Goal: Task Accomplishment & Management: Manage account settings

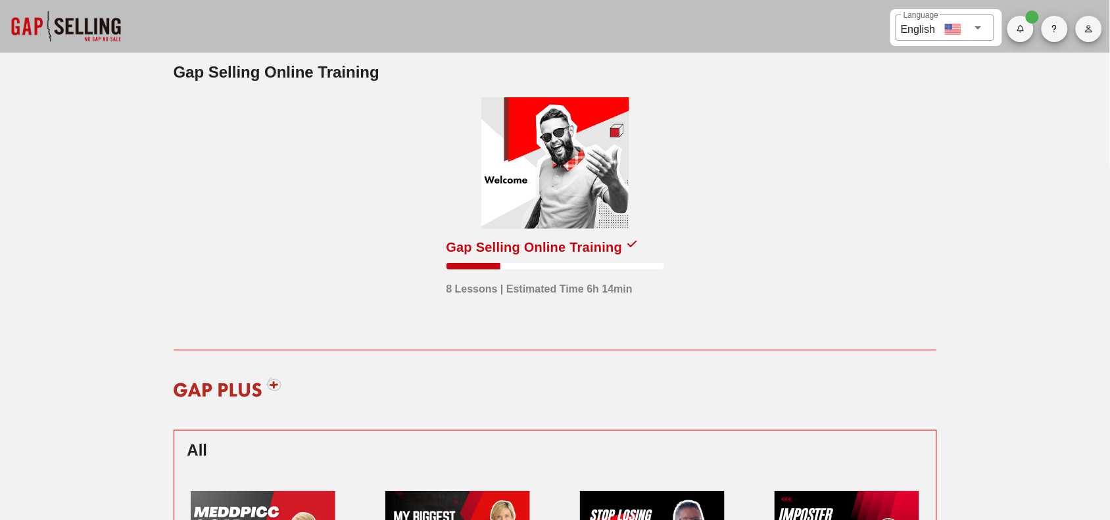
click at [1089, 36] on button "button" at bounding box center [1089, 29] width 26 height 26
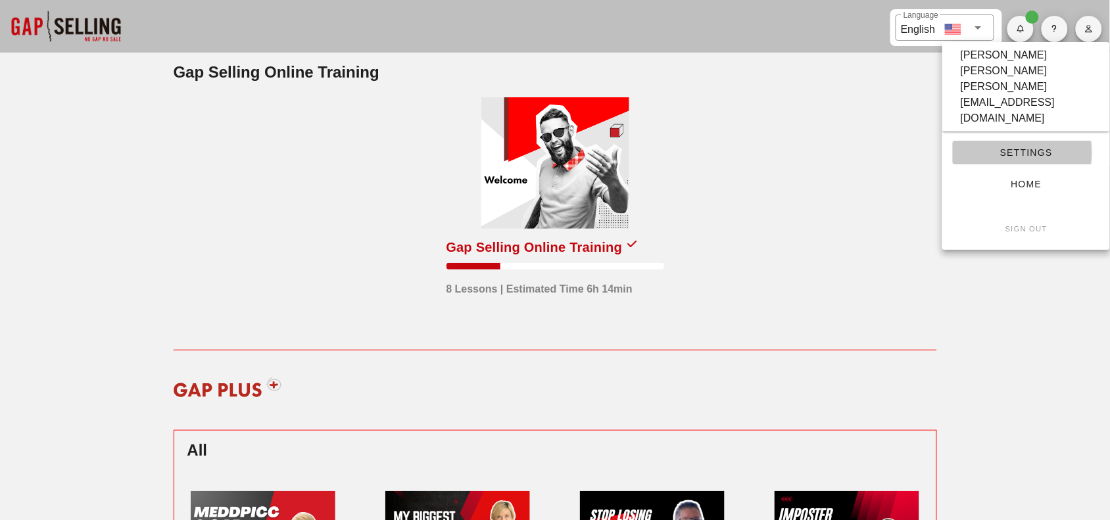
click at [1028, 147] on span "Settings" at bounding box center [1027, 152] width 126 height 11
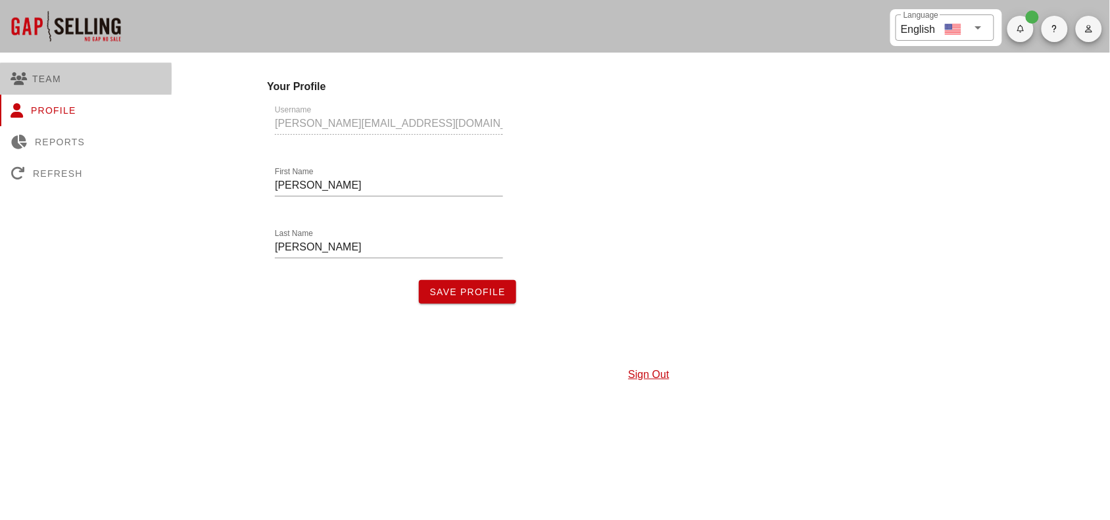
click at [63, 78] on div "Team" at bounding box center [86, 79] width 172 height 32
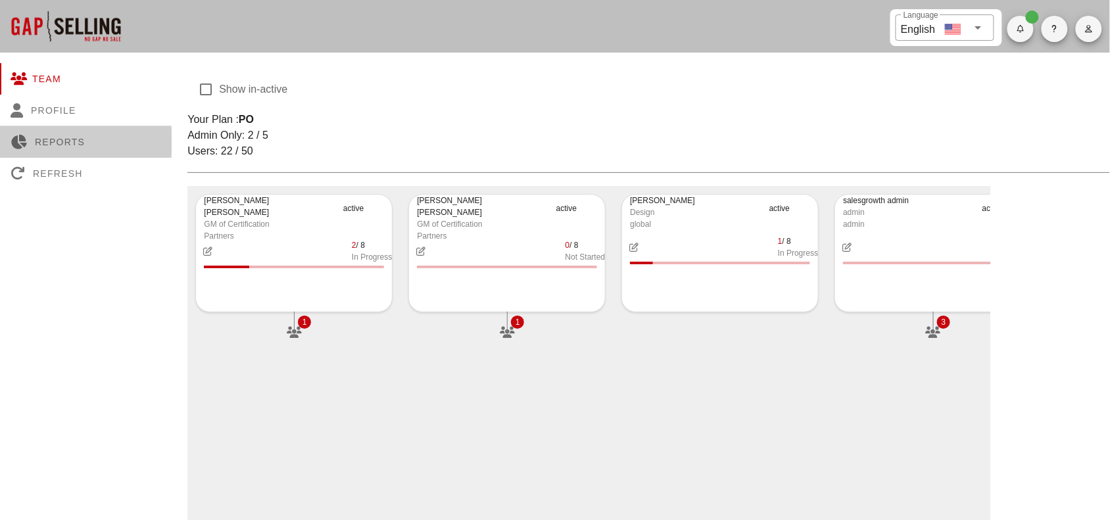
click at [70, 143] on div "Reports" at bounding box center [86, 142] width 172 height 32
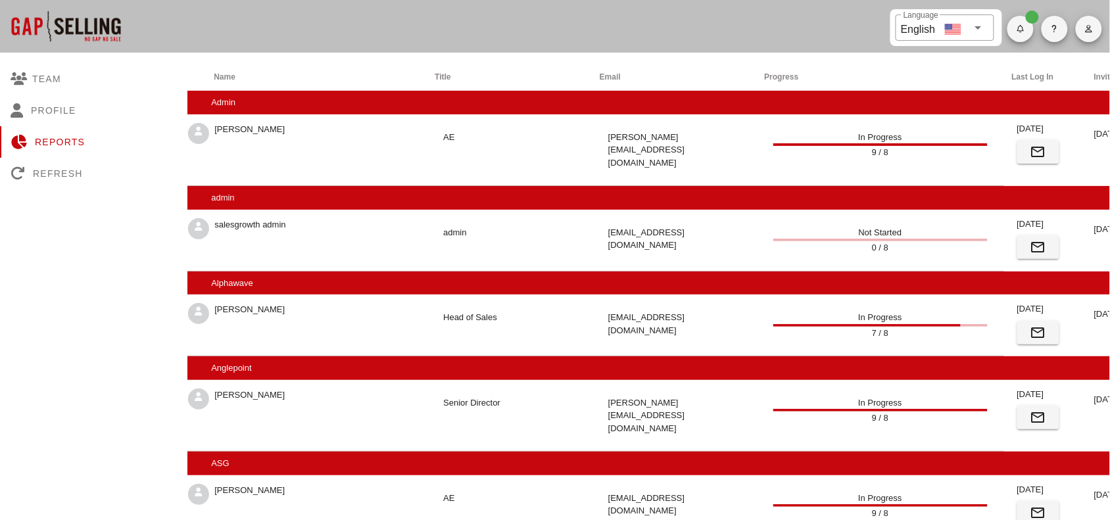
click at [77, 26] on div at bounding box center [66, 26] width 132 height 53
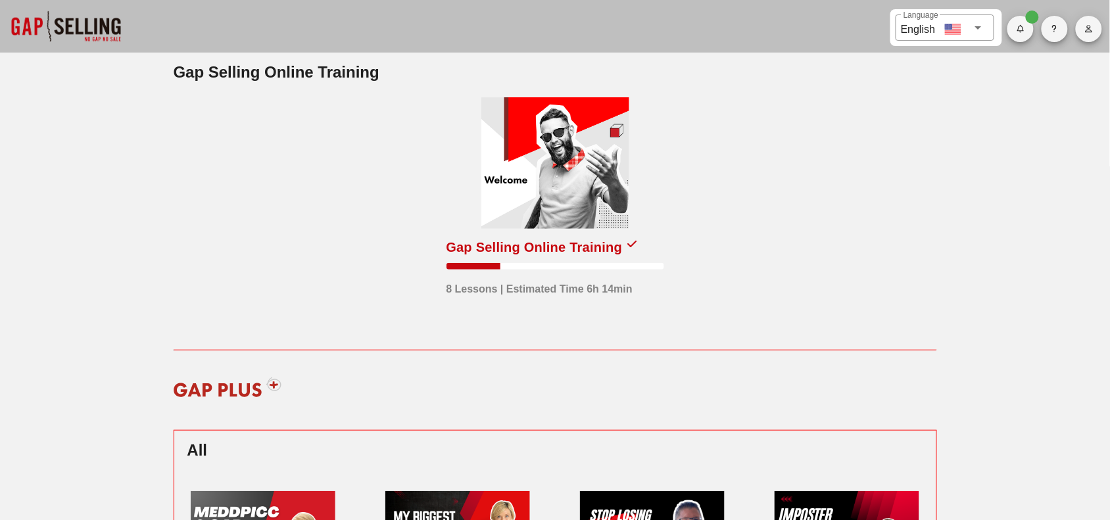
click at [537, 148] on div at bounding box center [556, 163] width 148 height 132
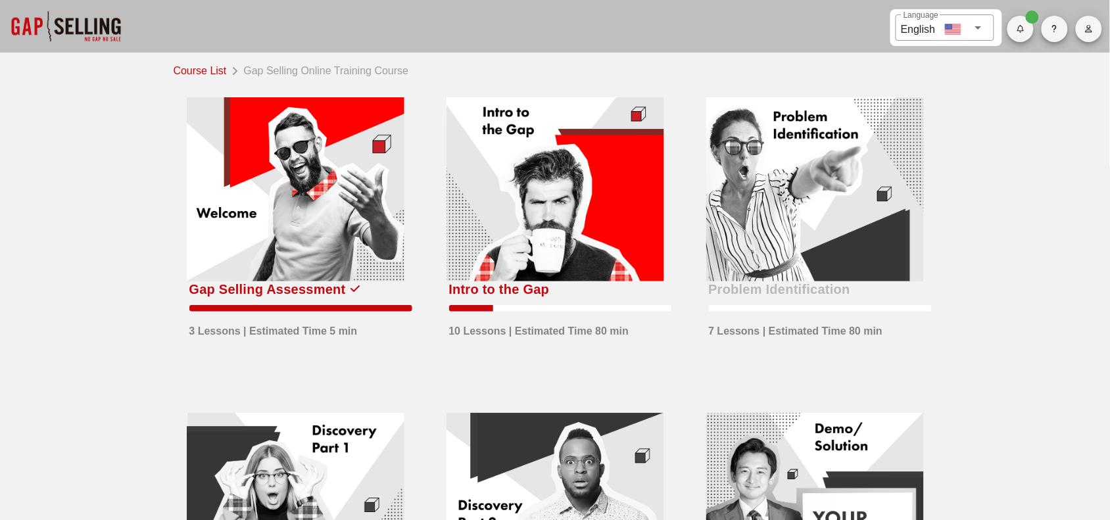
click at [291, 230] on div at bounding box center [296, 189] width 218 height 184
click at [515, 189] on div at bounding box center [556, 189] width 218 height 184
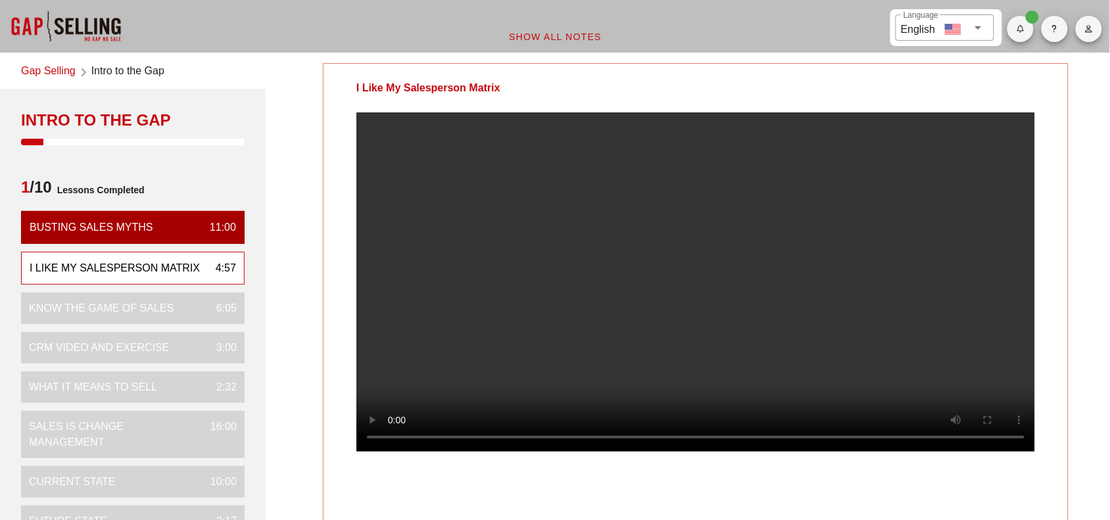
click at [1089, 27] on icon "button" at bounding box center [1089, 29] width 9 height 8
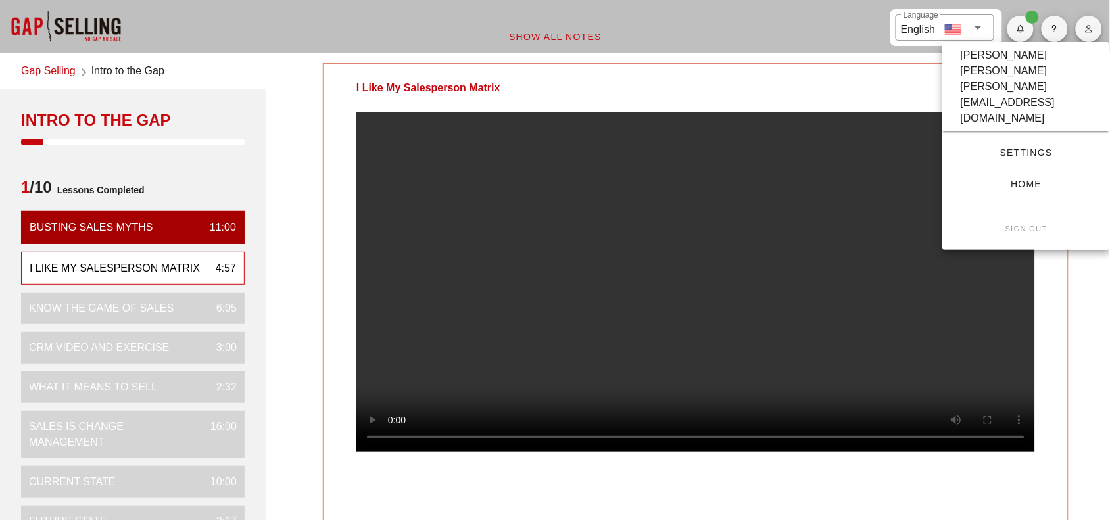
click at [1015, 225] on small "Sign Out" at bounding box center [1026, 229] width 43 height 8
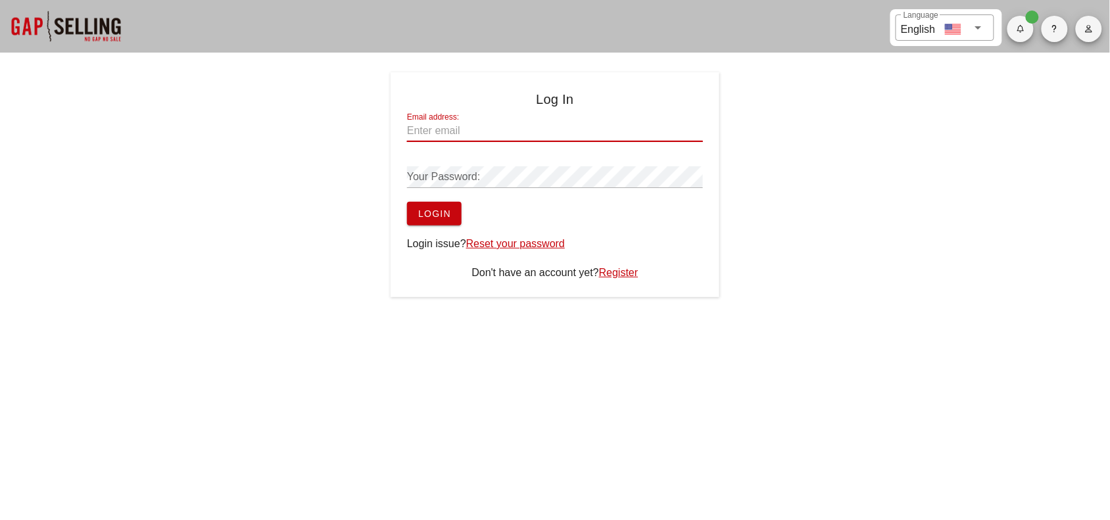
click at [455, 132] on input "Email address:" at bounding box center [555, 130] width 296 height 21
drag, startPoint x: 551, startPoint y: 128, endPoint x: 304, endPoint y: 130, distance: 247.3
click at [304, 130] on div "Log In Email address: celeste@salesgrowth.com Your Password: Login Login issue?…" at bounding box center [555, 184] width 1110 height 225
type input "[PERSON_NAME][EMAIL_ADDRESS][DOMAIN_NAME]"
click at [441, 212] on span "Login" at bounding box center [435, 214] width 34 height 11
